Goal: Information Seeking & Learning: Learn about a topic

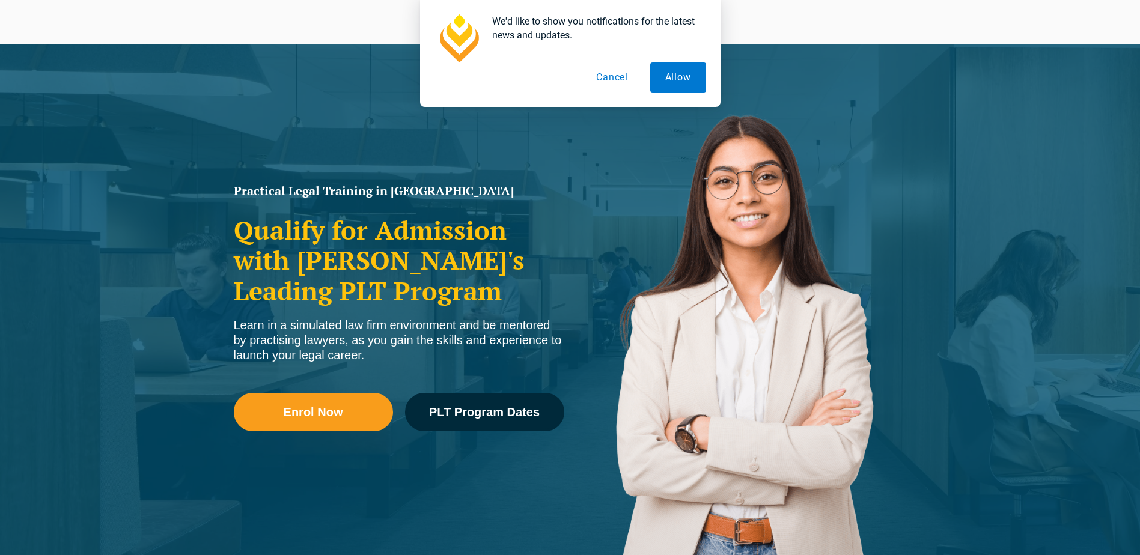
scroll to position [60, 0]
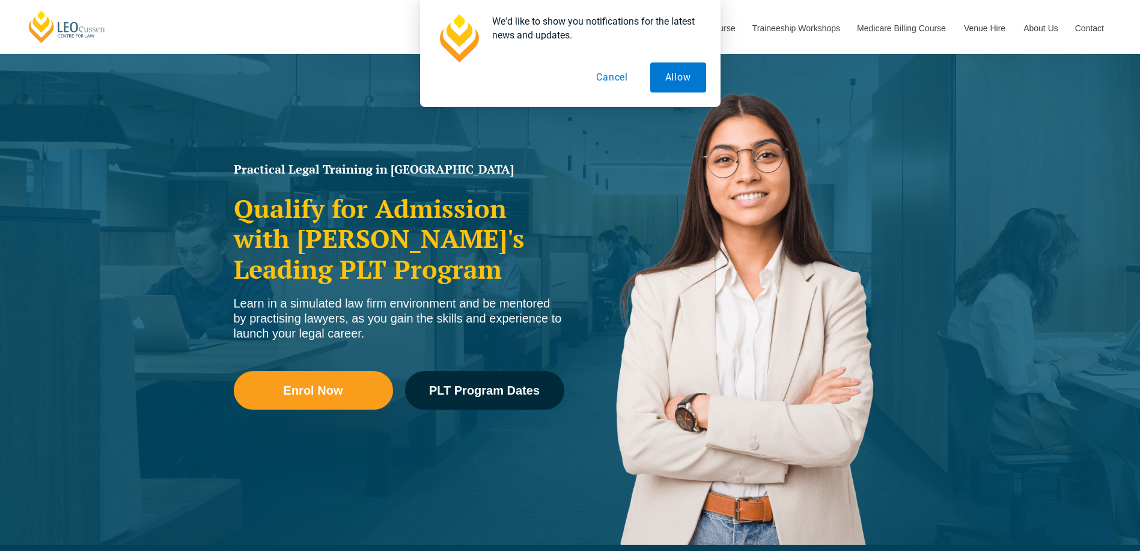
click at [620, 76] on button "Cancel" at bounding box center [612, 78] width 62 height 30
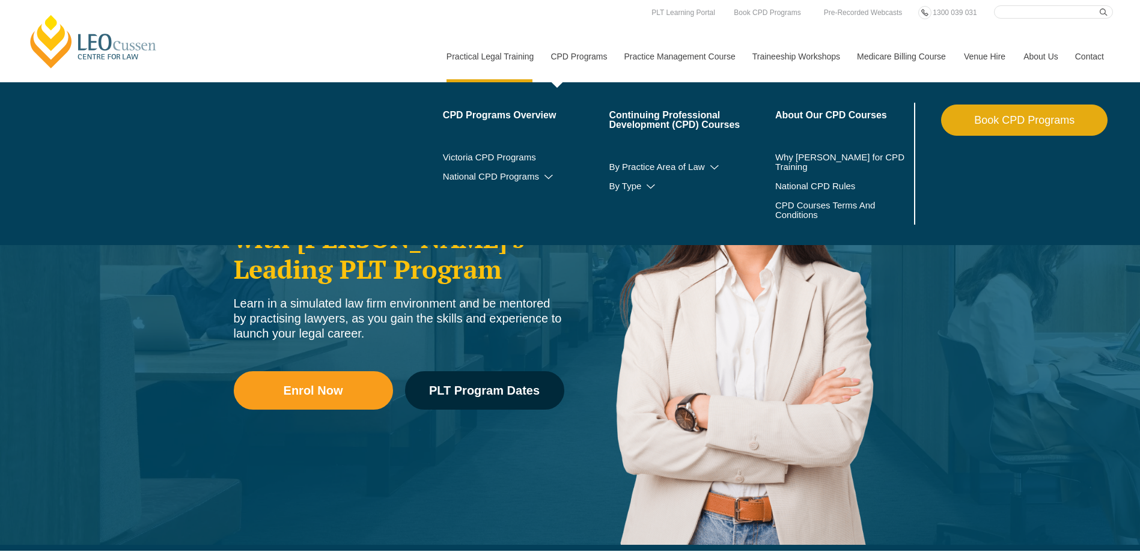
click at [569, 41] on link "CPD Programs" at bounding box center [577, 57] width 73 height 52
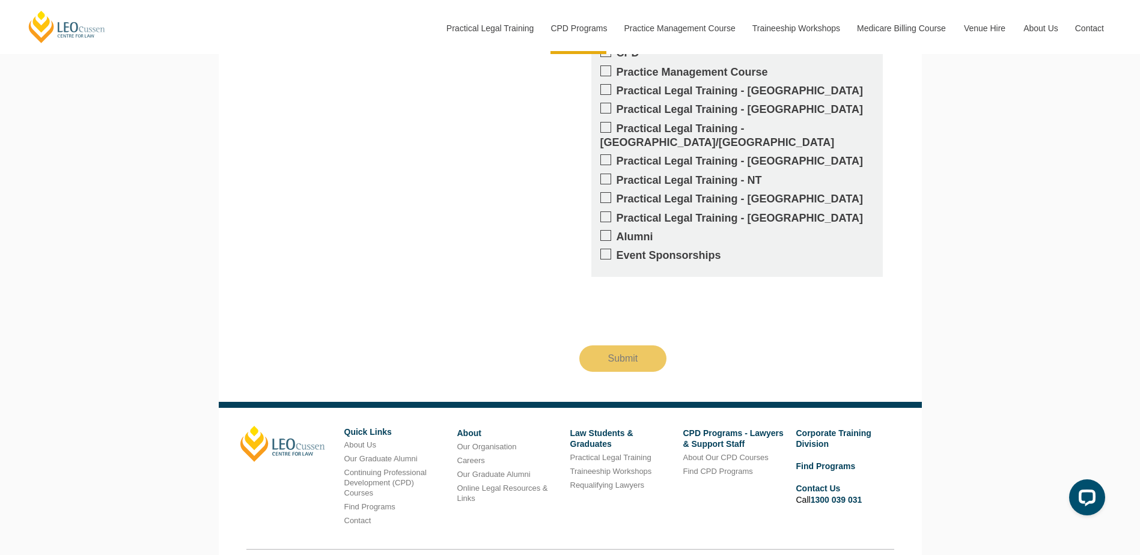
scroll to position [3084, 0]
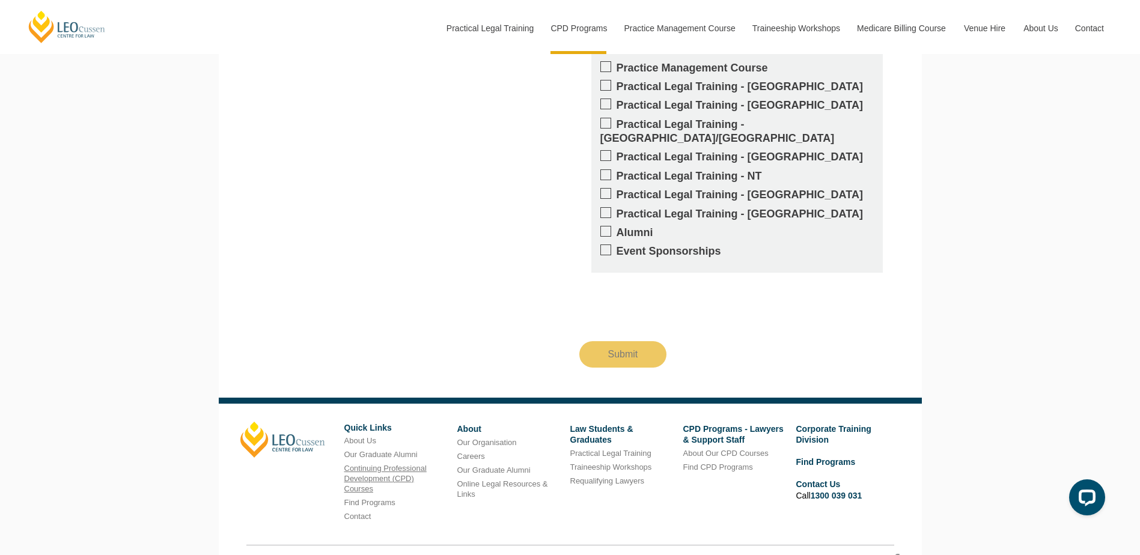
click at [380, 464] on link "Continuing Professional Development (CPD) Courses" at bounding box center [385, 478] width 82 height 29
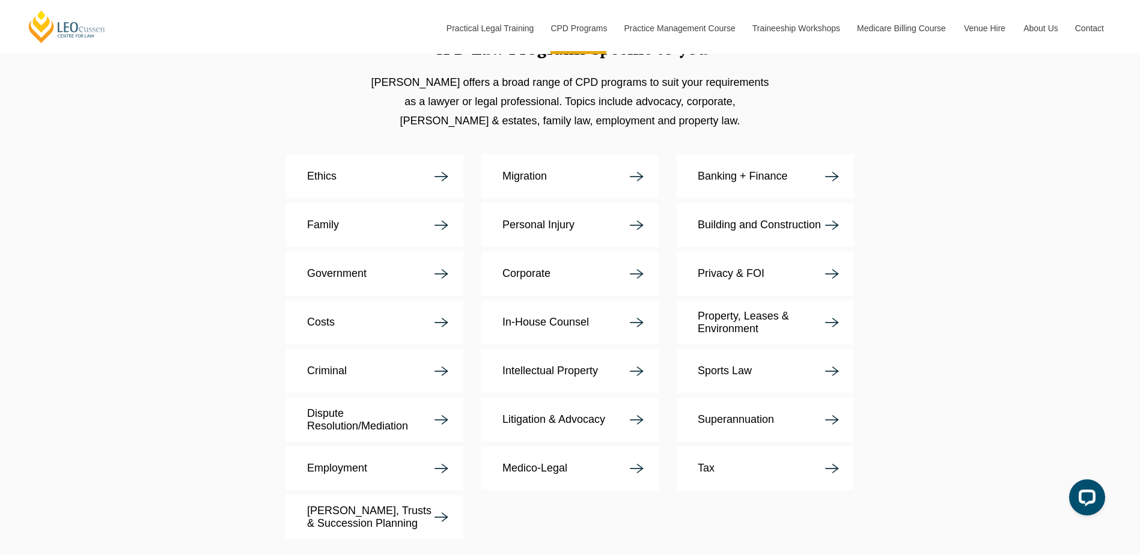
scroll to position [2224, 0]
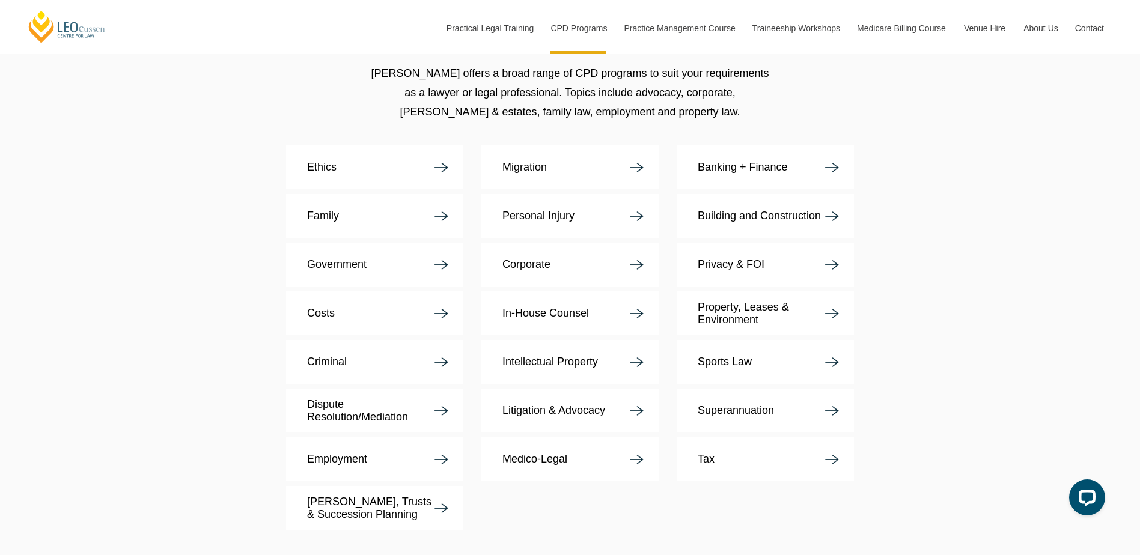
click at [343, 194] on link "Family" at bounding box center [374, 216] width 177 height 44
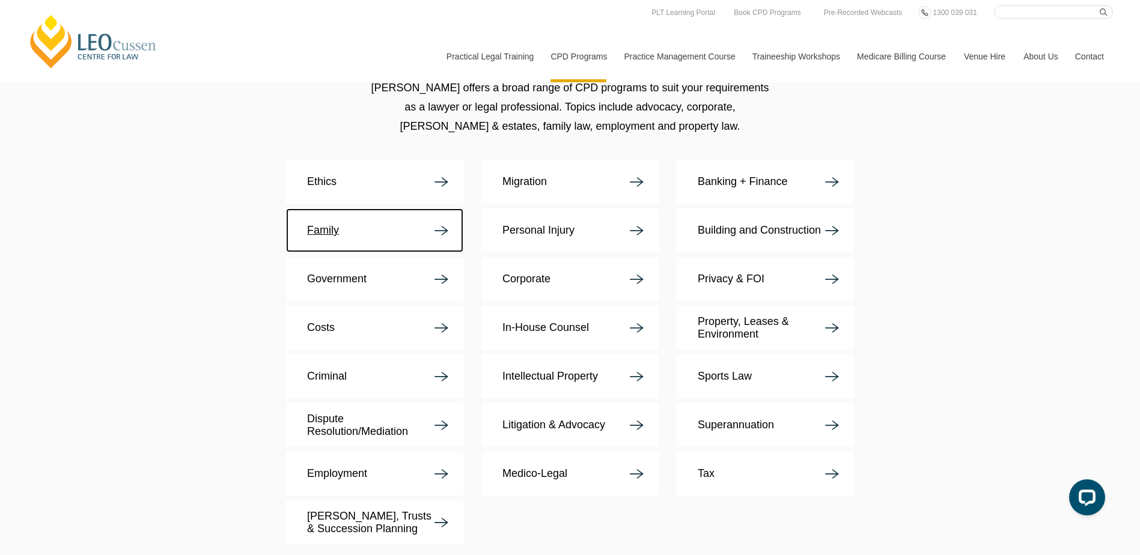
scroll to position [2163, 0]
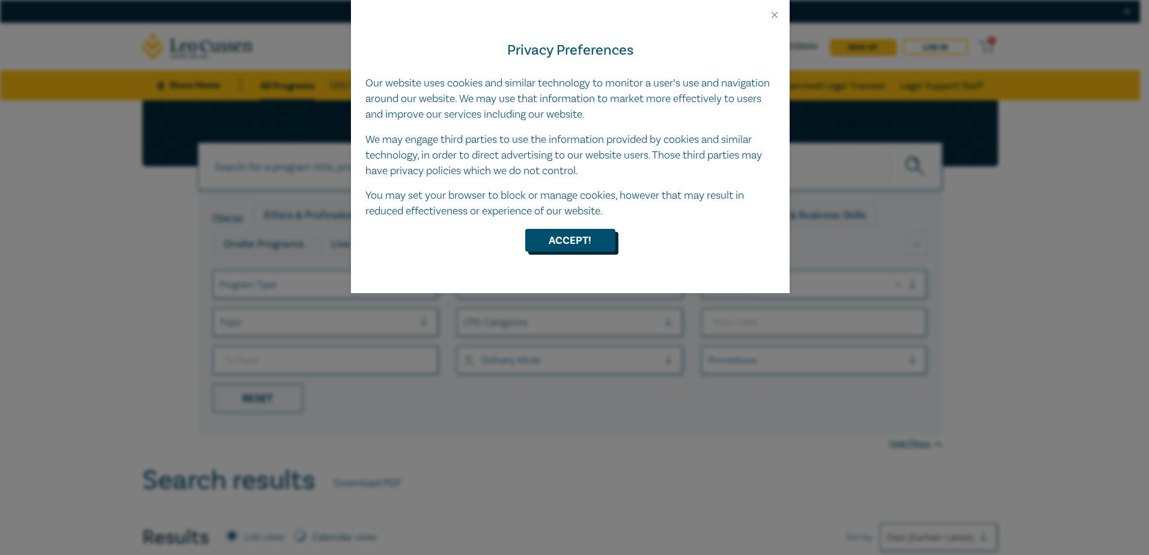
click at [539, 238] on button "Accept!" at bounding box center [570, 240] width 90 height 23
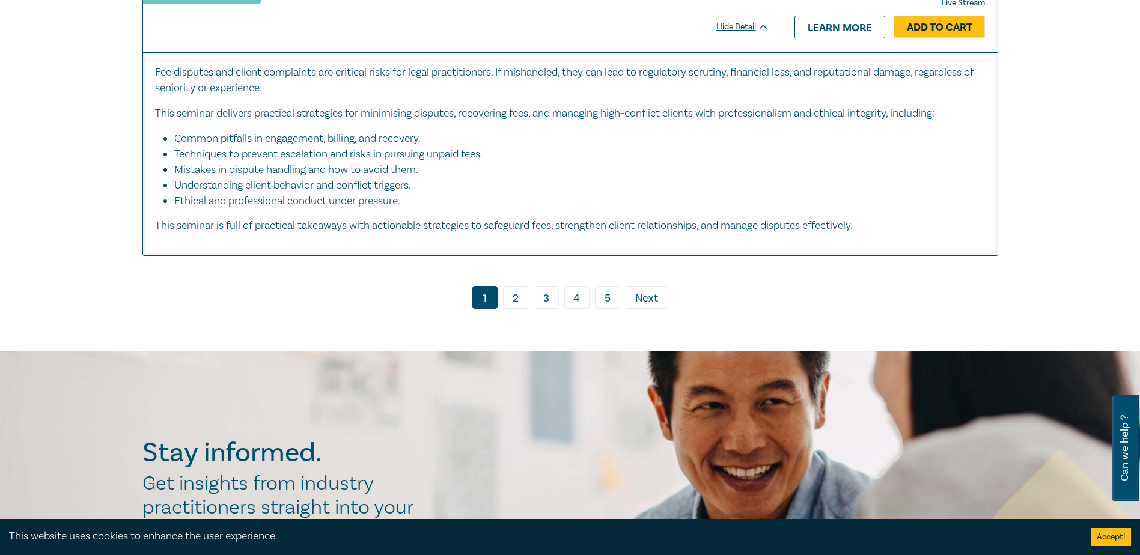
scroll to position [5950, 0]
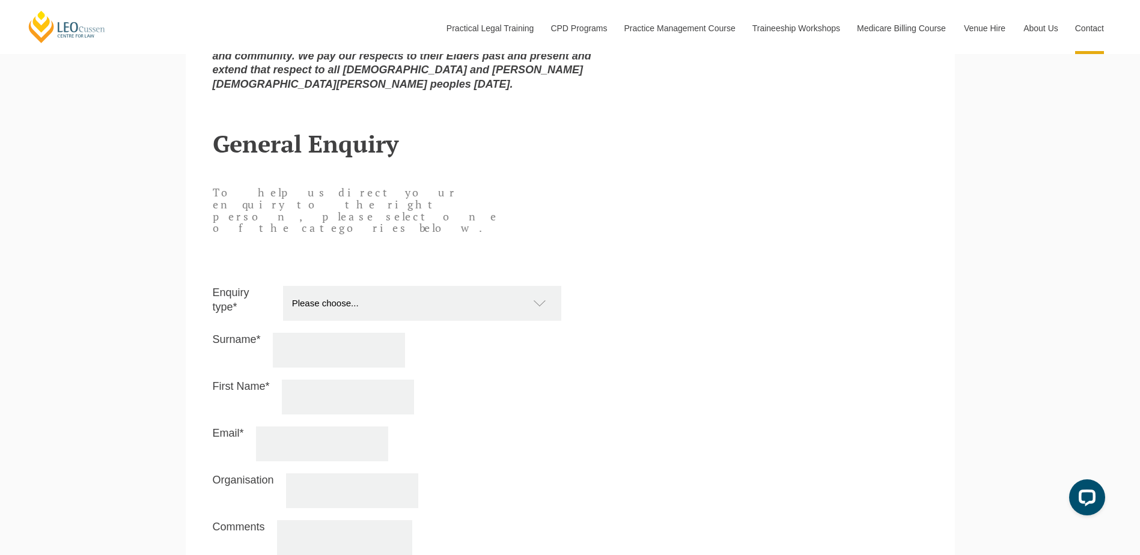
scroll to position [1418, 0]
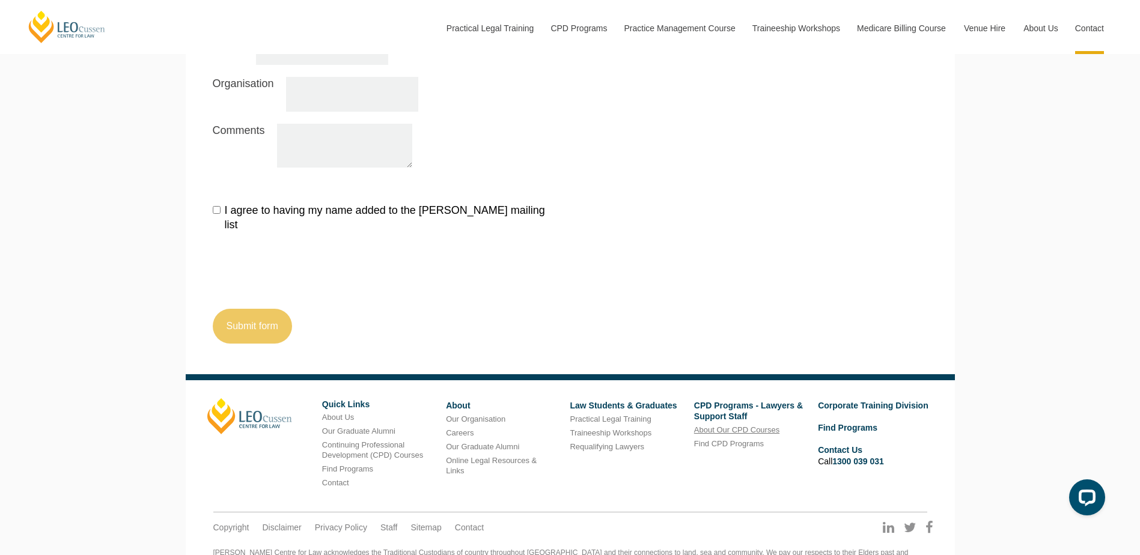
click at [747, 425] on link "About Our CPD Courses" at bounding box center [736, 429] width 85 height 9
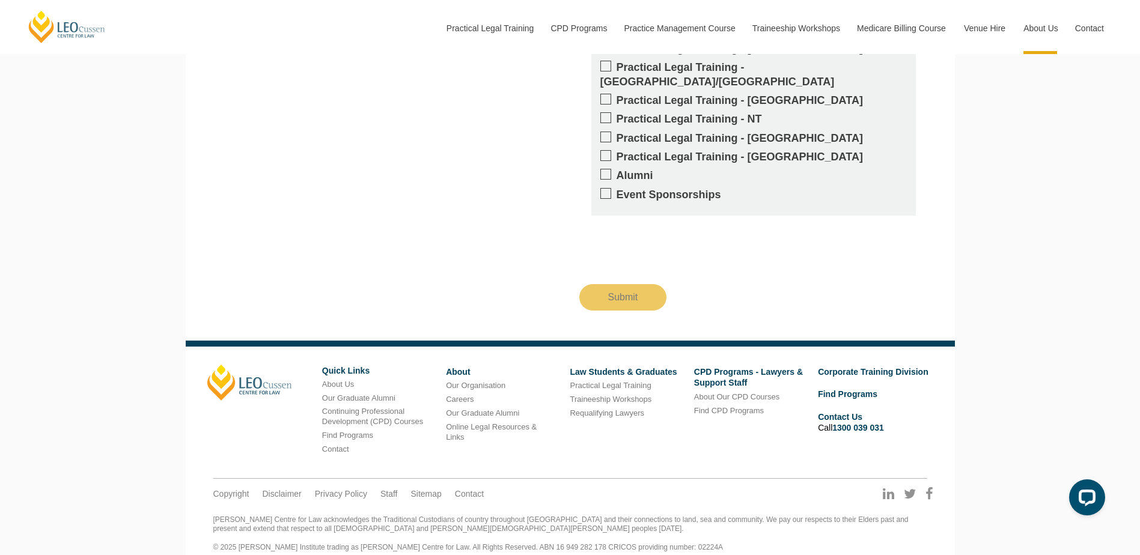
scroll to position [2410, 0]
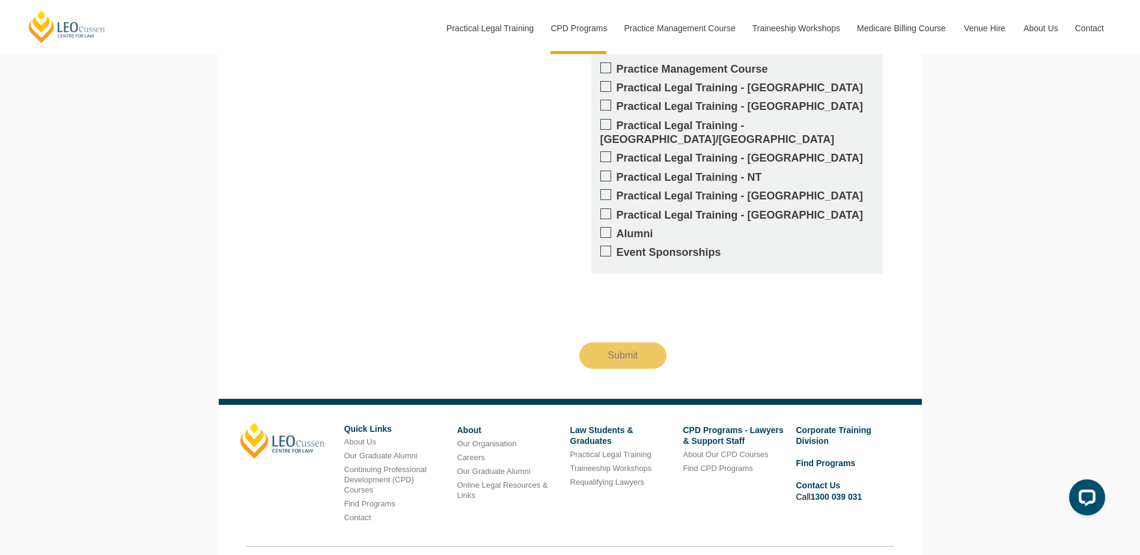
scroll to position [3084, 0]
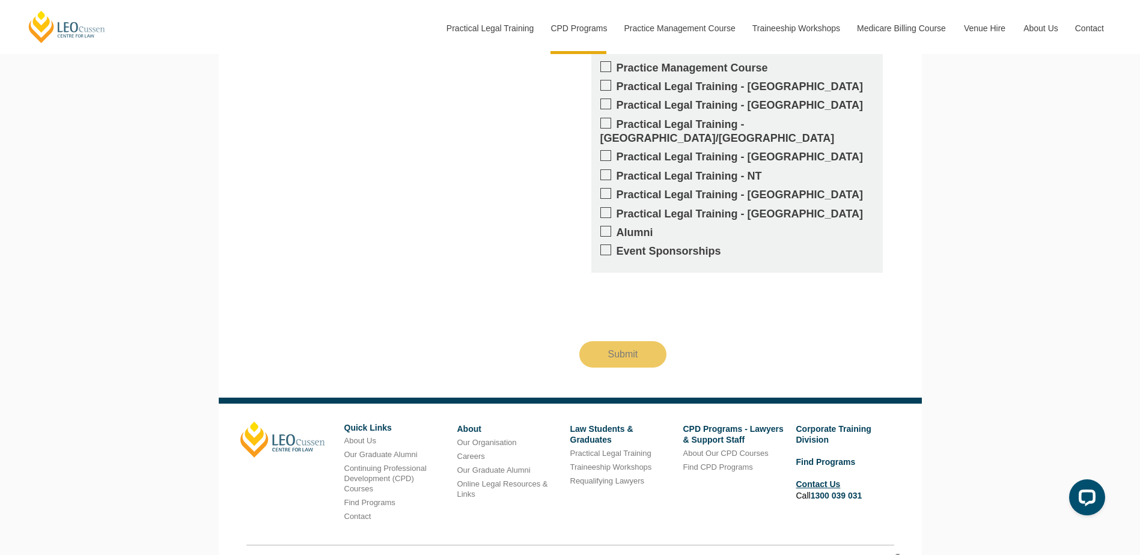
click at [821, 480] on link "Contact Us" at bounding box center [818, 485] width 44 height 10
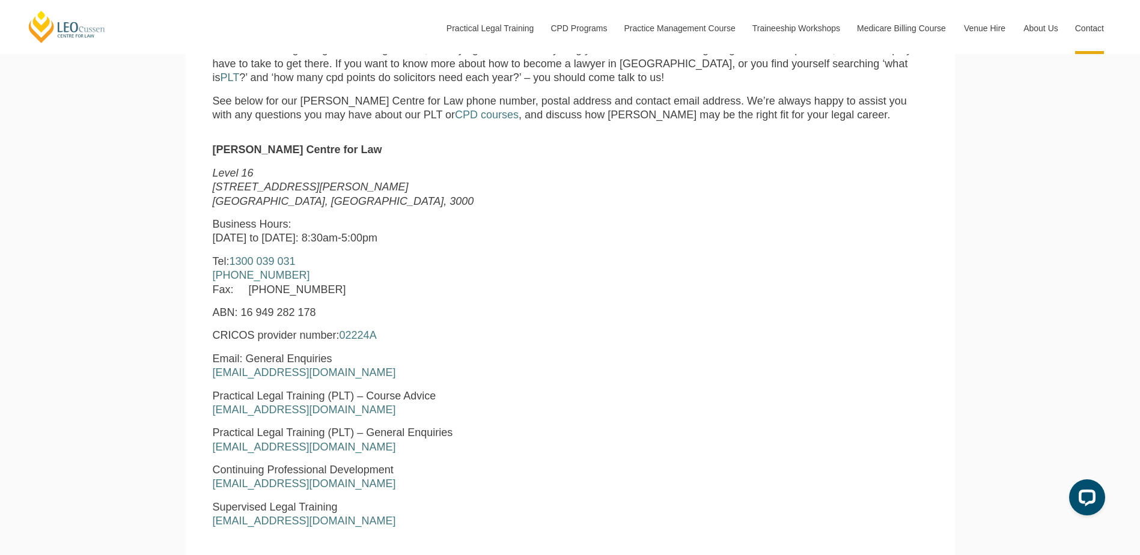
scroll to position [661, 0]
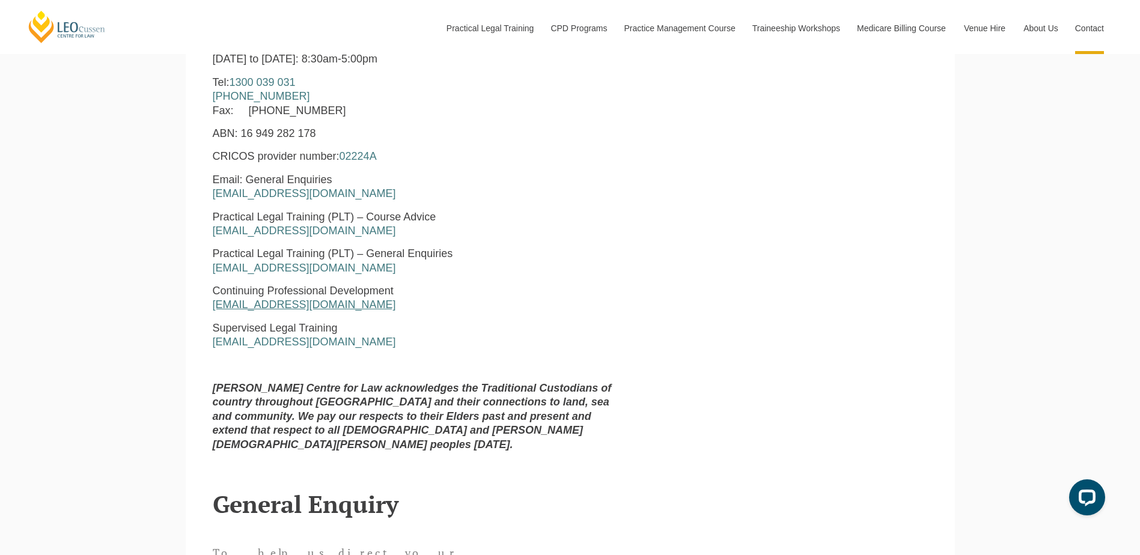
click at [268, 311] on link "enquiries@leocussen.edu.au" at bounding box center [304, 305] width 183 height 12
